Goal: Transaction & Acquisition: Purchase product/service

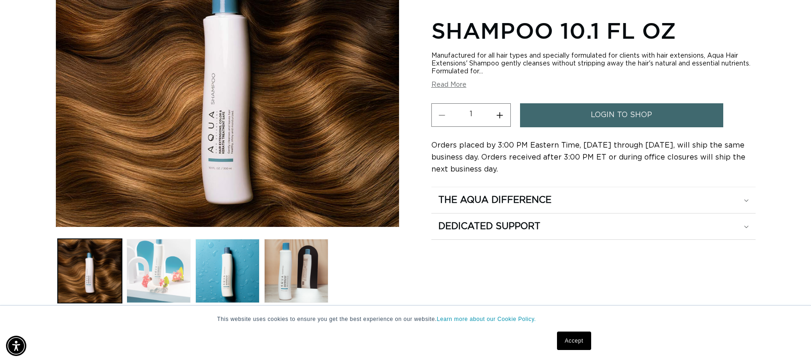
scroll to position [0, 1490]
click at [165, 268] on button "Load image 2 in gallery view" at bounding box center [158, 271] width 64 height 64
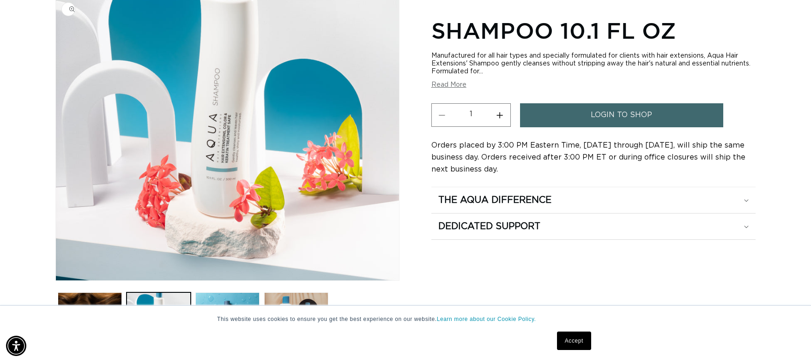
scroll to position [127, 0]
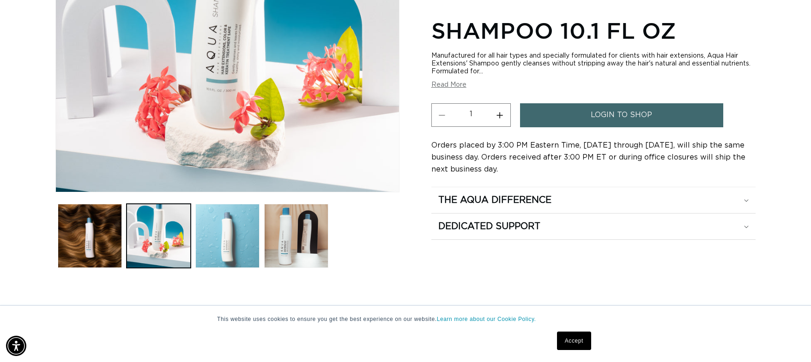
click at [224, 255] on button "Load image 3 in gallery view" at bounding box center [227, 236] width 64 height 64
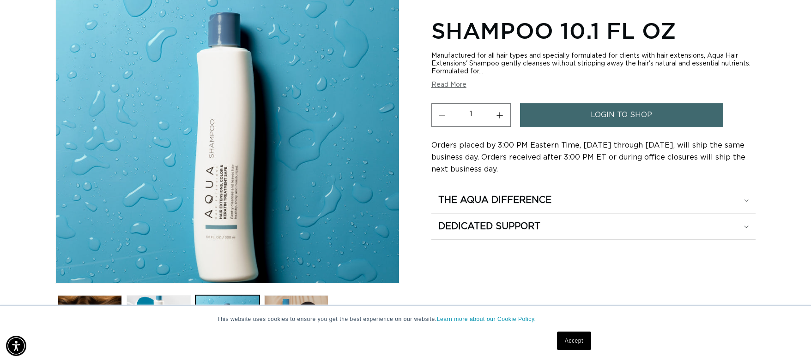
scroll to position [0, 0]
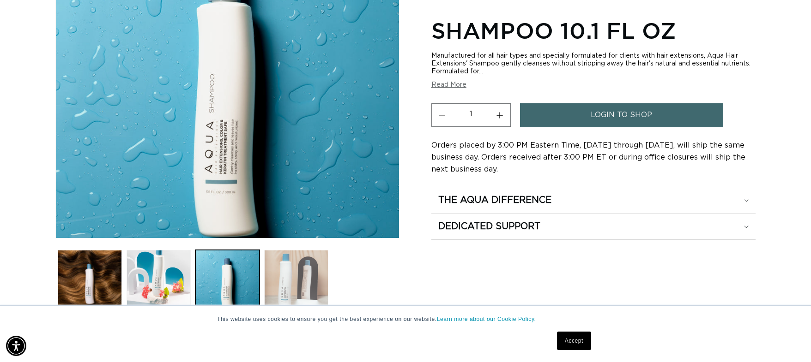
click at [294, 255] on button "Load image 4 in gallery view" at bounding box center [296, 282] width 64 height 64
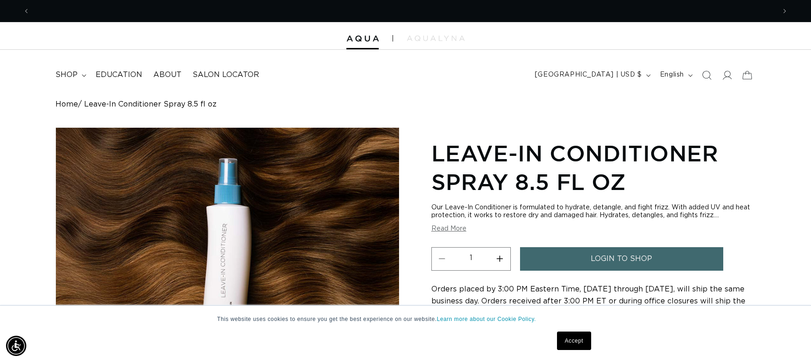
scroll to position [0, 1490]
